Goal: Information Seeking & Learning: Check status

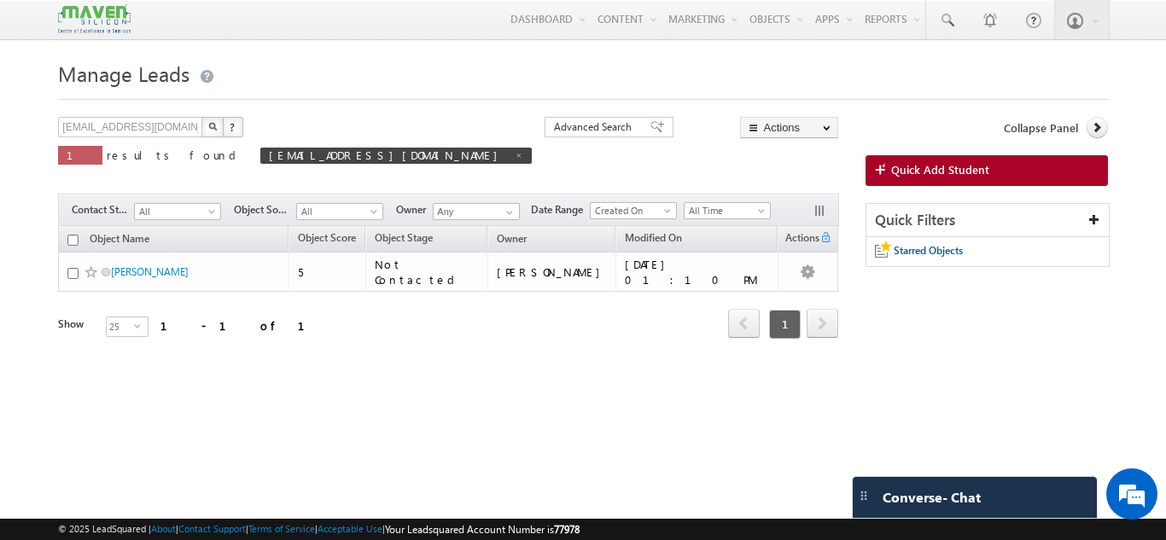
click at [515, 157] on span at bounding box center [519, 155] width 9 height 9
type input "Search Objects"
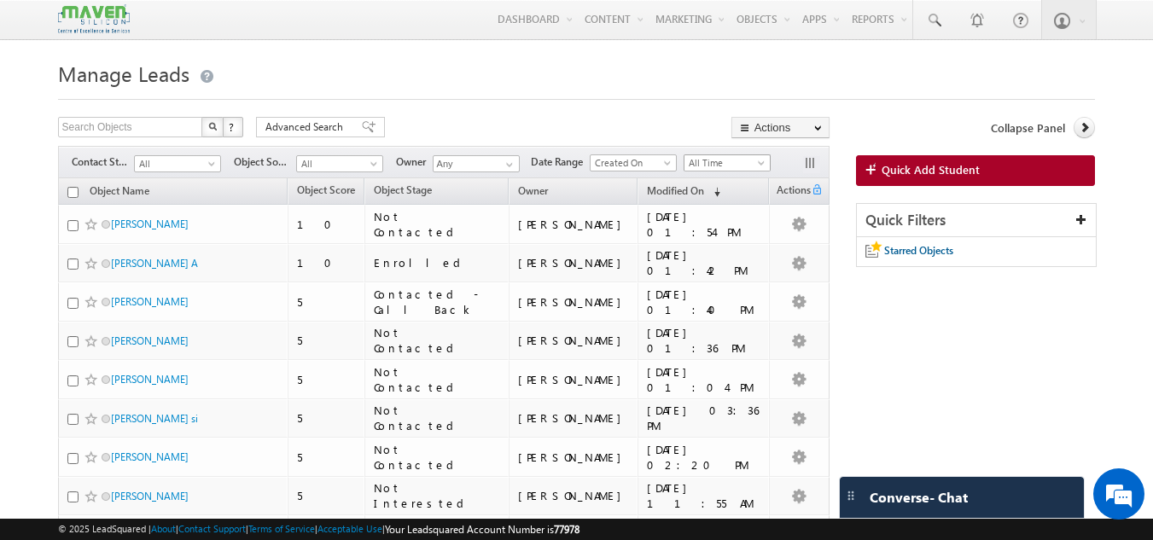
click at [733, 166] on span "All Time" at bounding box center [725, 162] width 81 height 15
click at [712, 304] on link "This Month" at bounding box center [730, 311] width 86 height 15
click at [736, 167] on span "This Month" at bounding box center [725, 162] width 81 height 15
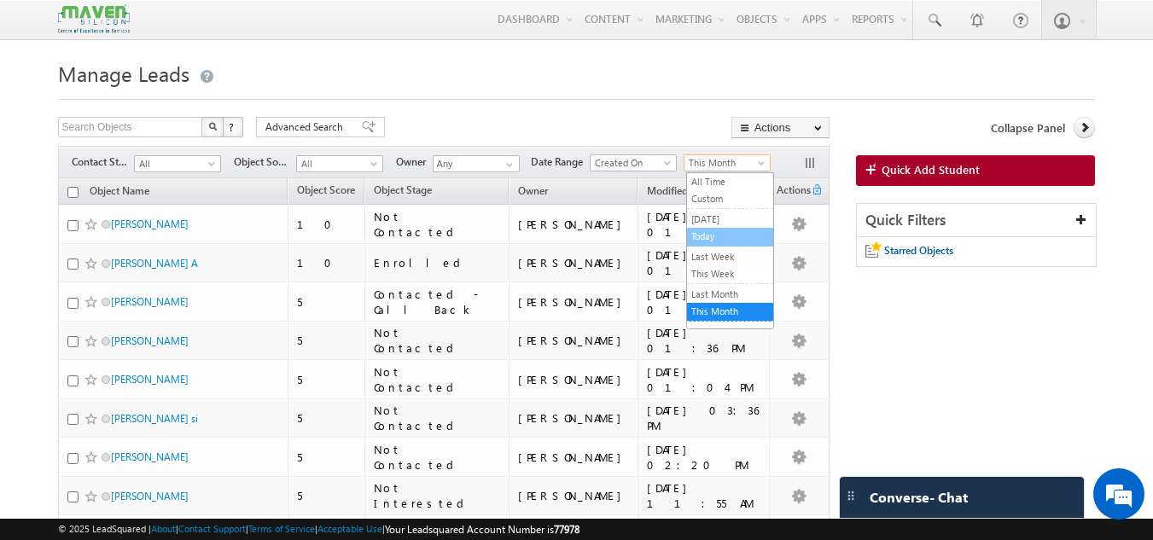
click at [714, 239] on link "Today" at bounding box center [730, 236] width 86 height 15
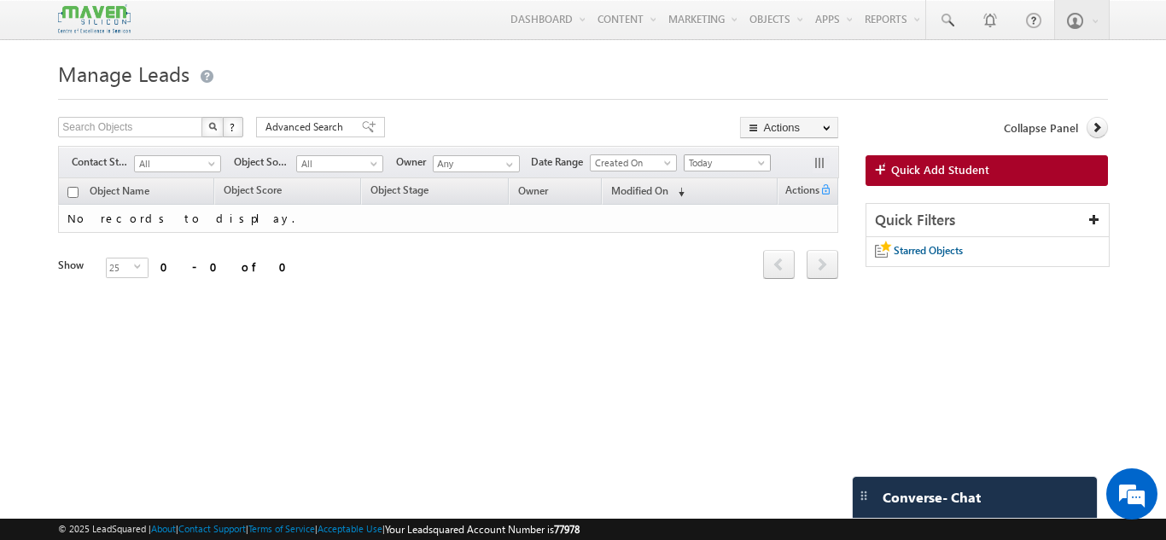
click at [724, 170] on span "Today" at bounding box center [725, 162] width 81 height 15
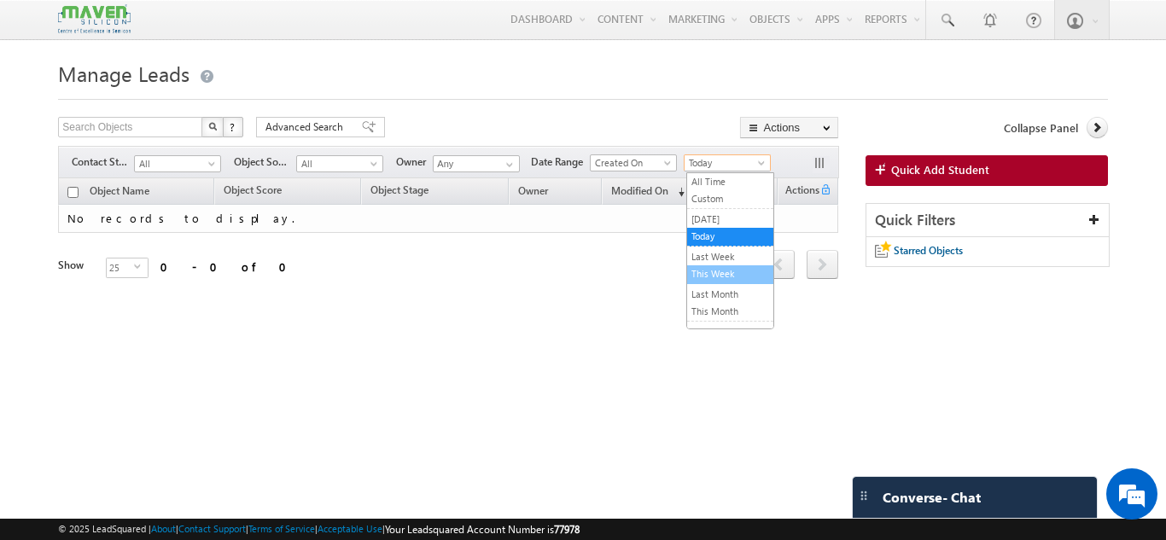
click at [722, 271] on link "This Week" at bounding box center [730, 273] width 86 height 15
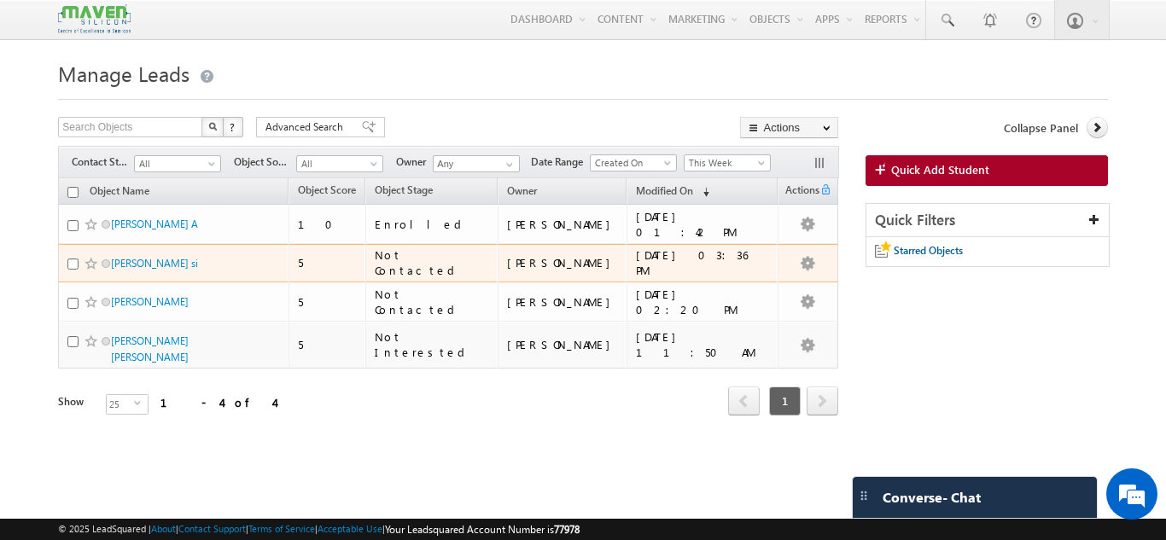
click at [722, 263] on div "17/09/2025 03:36 PM" at bounding box center [703, 263] width 134 height 31
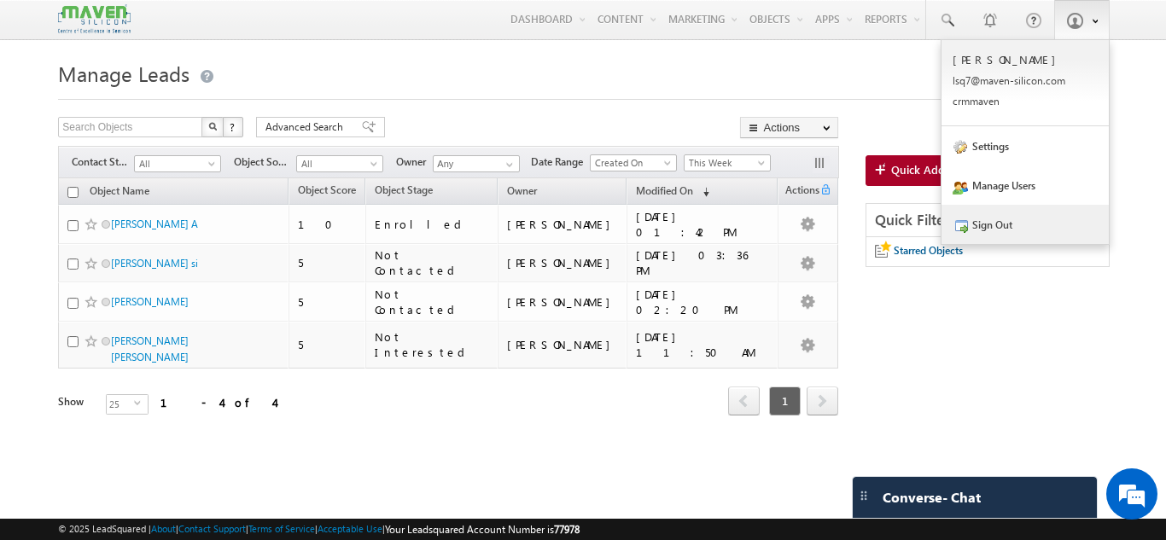
click at [1009, 221] on link "Sign Out" at bounding box center [1025, 224] width 167 height 39
